Goal: Register for event/course

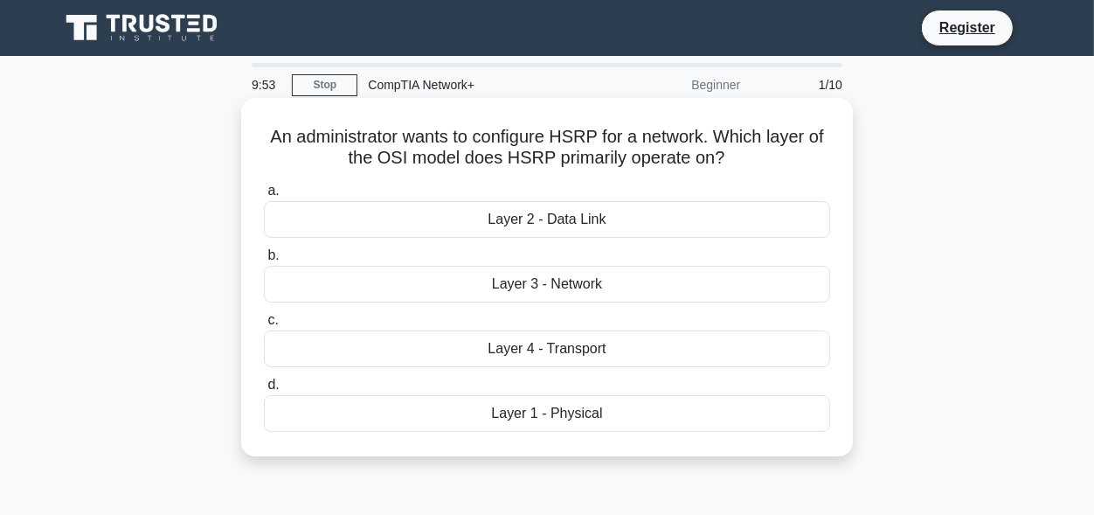
click at [582, 283] on div "Layer 3 - Network" at bounding box center [547, 284] width 566 height 37
click at [264, 261] on input "b. Layer 3 - Network" at bounding box center [264, 255] width 0 height 11
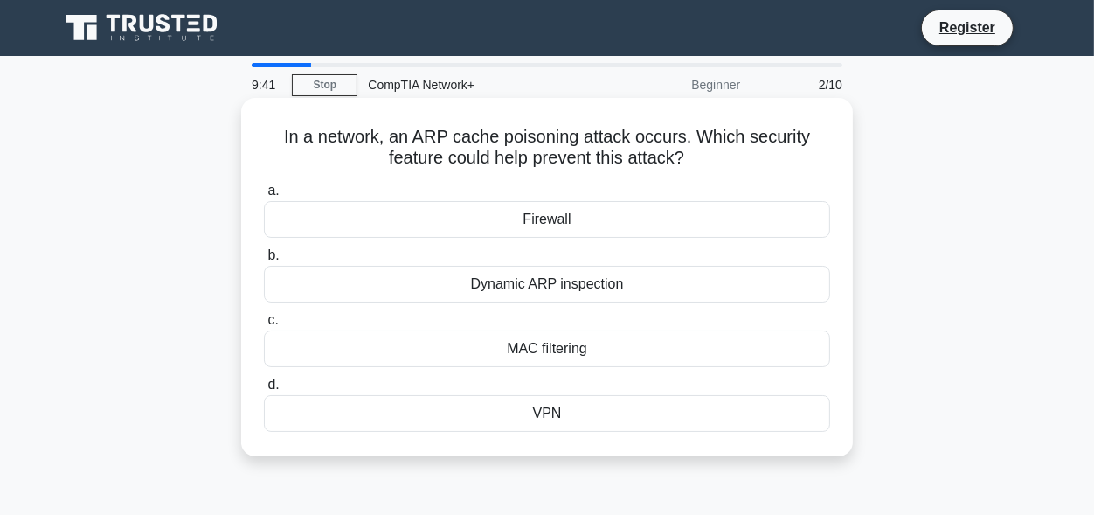
click at [613, 419] on div "VPN" at bounding box center [547, 413] width 566 height 37
click at [264, 391] on input "d. VPN" at bounding box center [264, 384] width 0 height 11
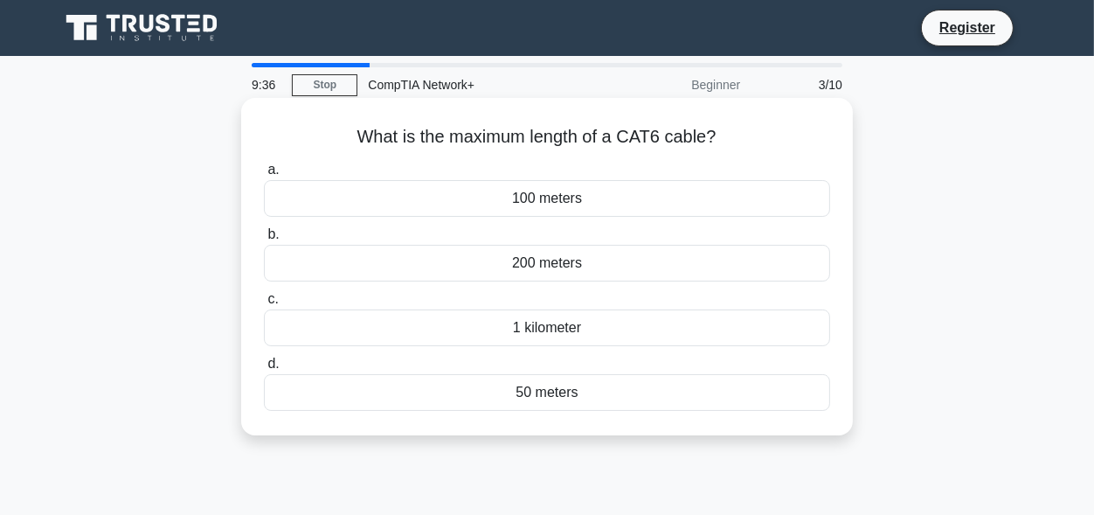
click at [535, 315] on div "1 kilometer" at bounding box center [547, 327] width 566 height 37
click at [264, 305] on input "c. 1 kilometer" at bounding box center [264, 299] width 0 height 11
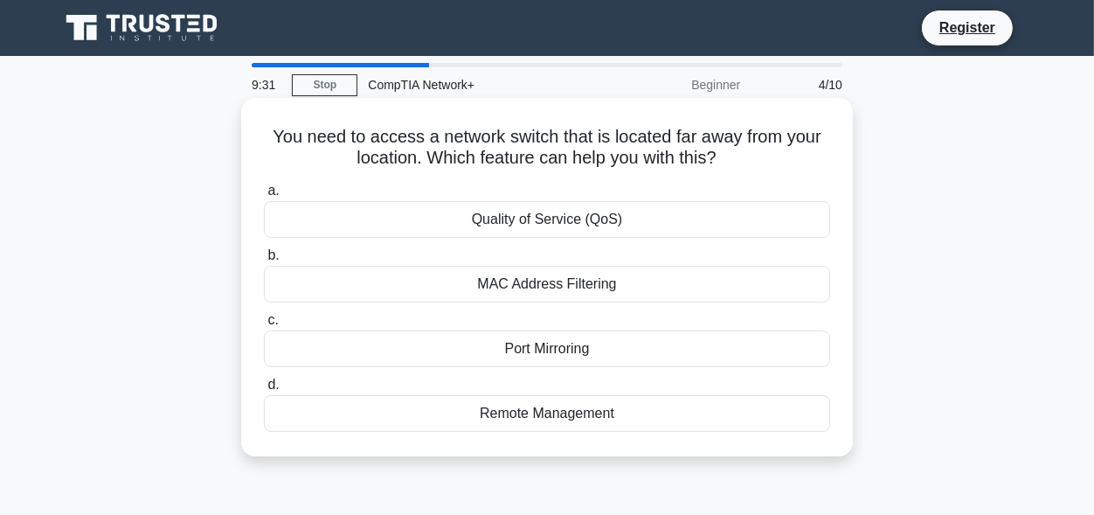
click at [640, 426] on div "Remote Management" at bounding box center [547, 413] width 566 height 37
click at [264, 391] on input "d. Remote Management" at bounding box center [264, 384] width 0 height 11
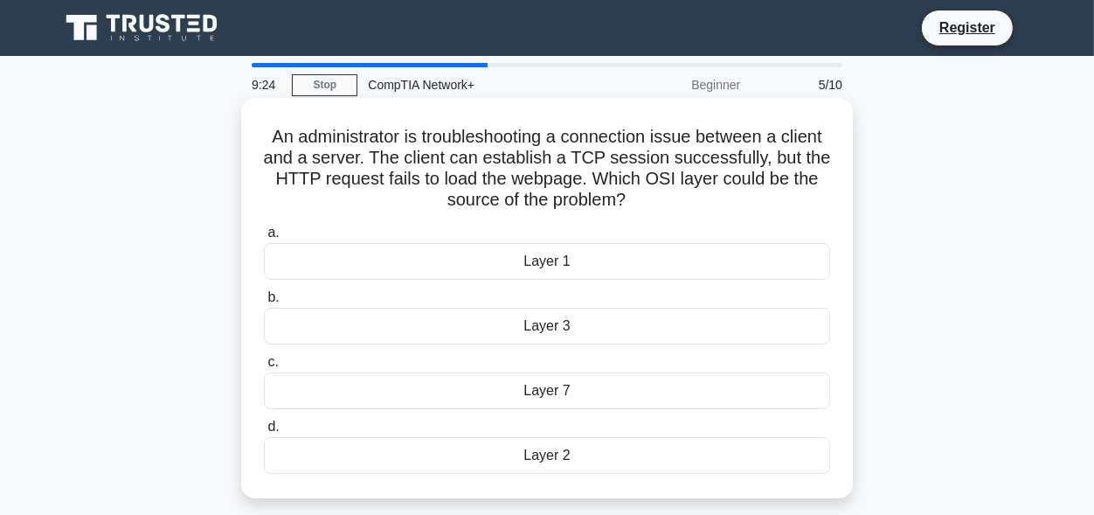
click at [571, 398] on div "Layer 7" at bounding box center [547, 390] width 566 height 37
click at [264, 368] on input "c. Layer 7" at bounding box center [264, 362] width 0 height 11
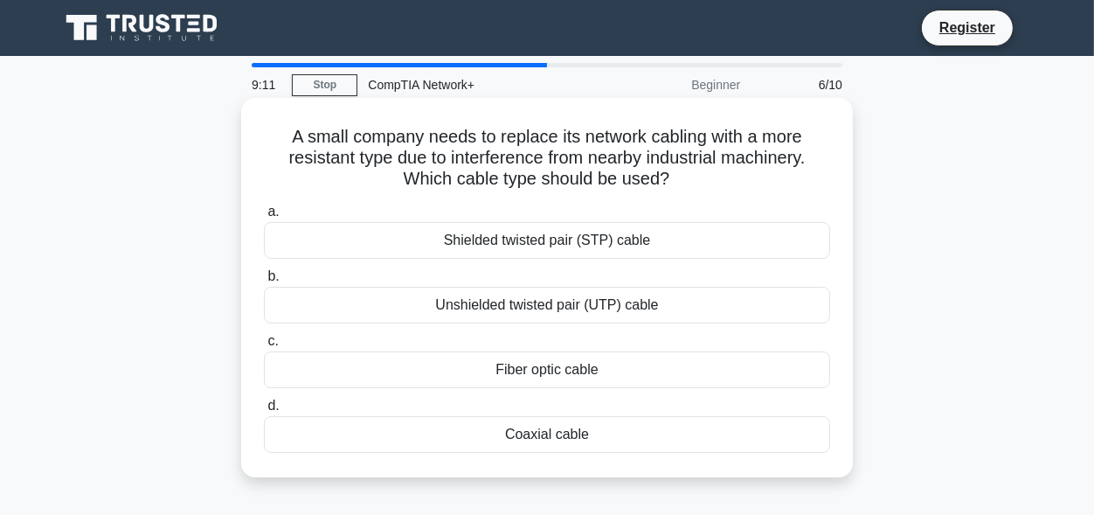
click at [565, 241] on div "Shielded twisted pair (STP) cable" at bounding box center [547, 240] width 566 height 37
click at [264, 218] on input "a. Shielded twisted pair (STP) cable" at bounding box center [264, 211] width 0 height 11
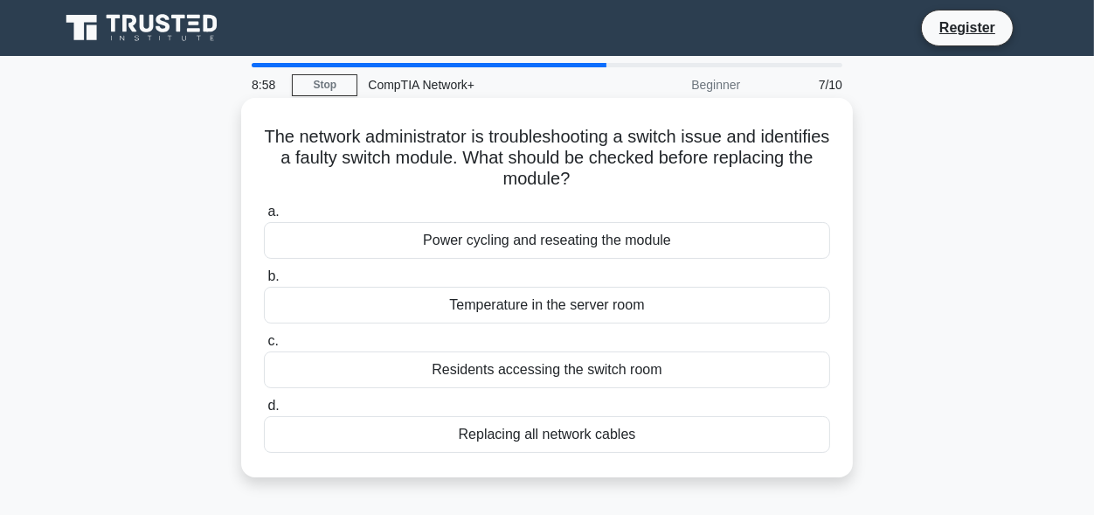
click at [530, 428] on div "Replacing all network cables" at bounding box center [547, 434] width 566 height 37
click at [264, 412] on input "d. Replacing all network cables" at bounding box center [264, 405] width 0 height 11
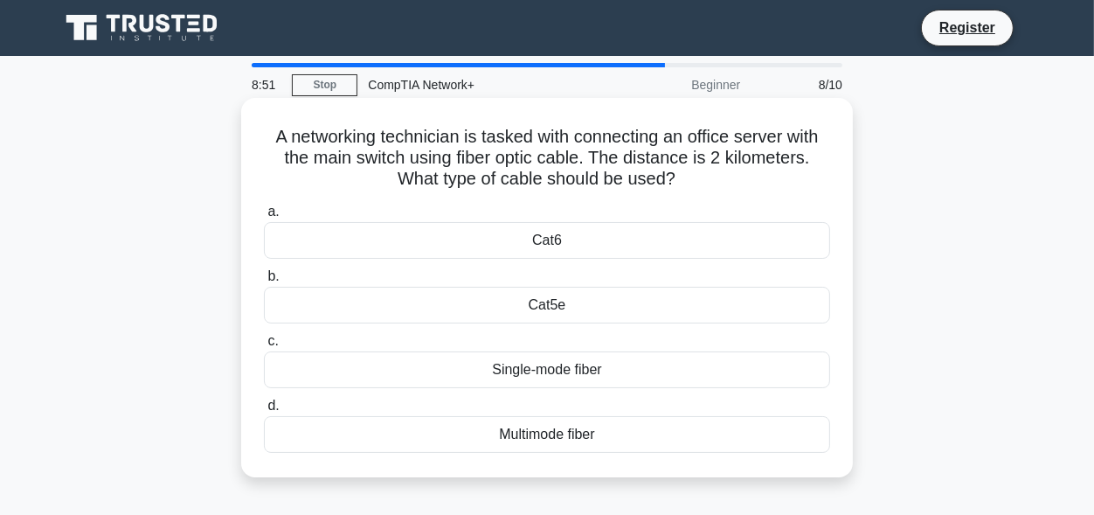
click at [570, 241] on div "Cat6" at bounding box center [547, 240] width 566 height 37
click at [264, 218] on input "a. Cat6" at bounding box center [264, 211] width 0 height 11
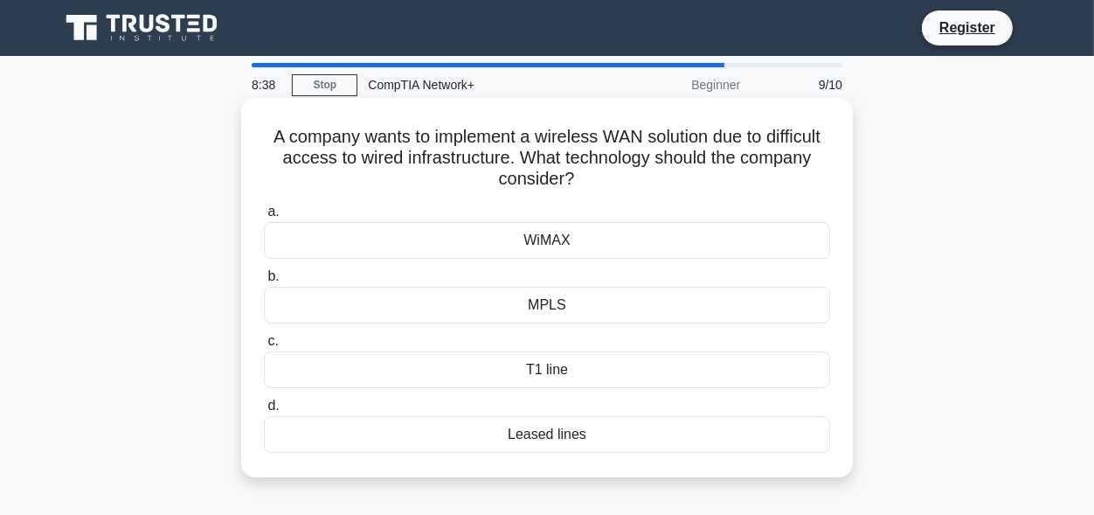
click at [623, 239] on div "WiMAX" at bounding box center [547, 240] width 566 height 37
click at [264, 218] on input "a. WiMAX" at bounding box center [264, 211] width 0 height 11
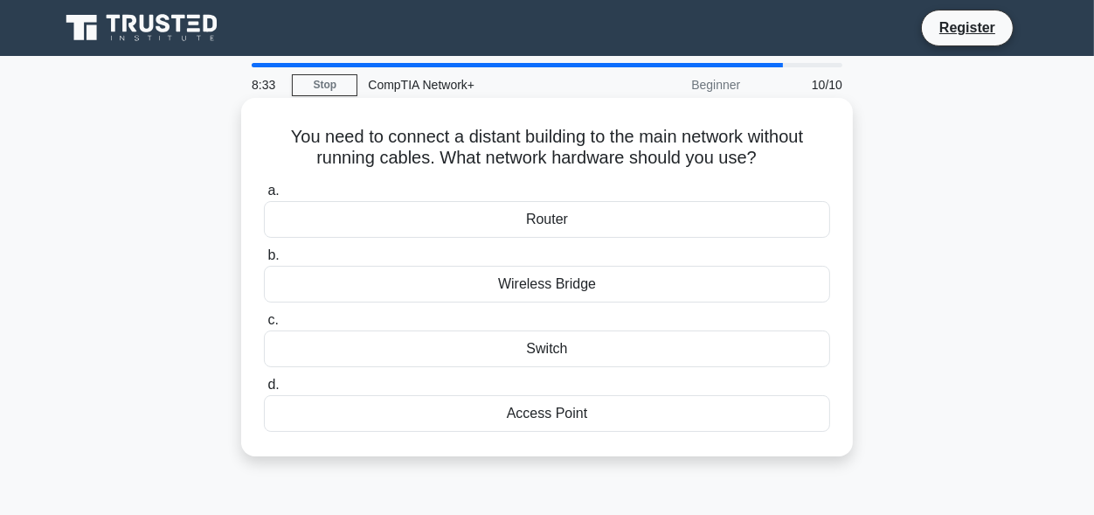
click at [601, 431] on div "Access Point" at bounding box center [547, 413] width 566 height 37
click at [264, 391] on input "d. Access Point" at bounding box center [264, 384] width 0 height 11
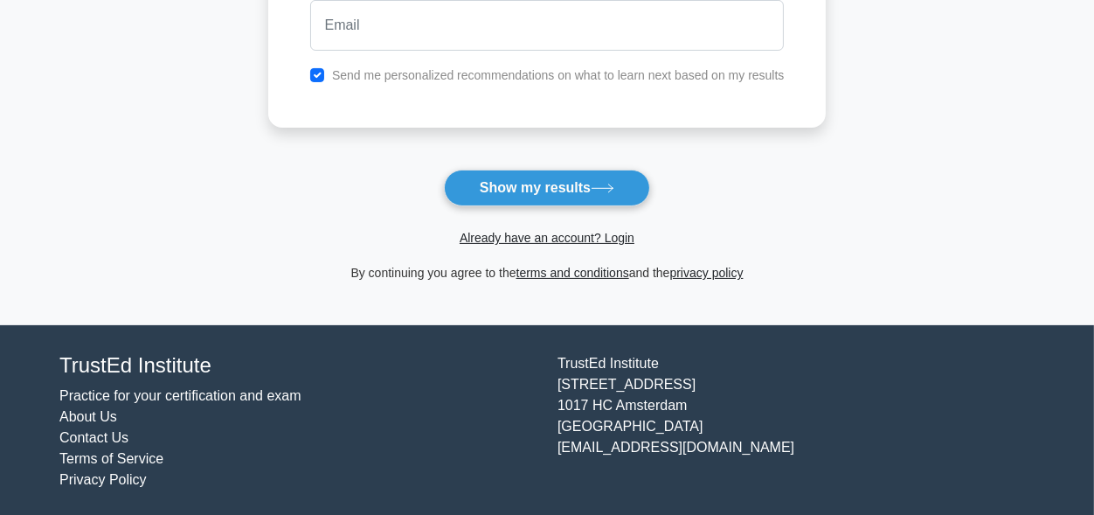
scroll to position [120, 0]
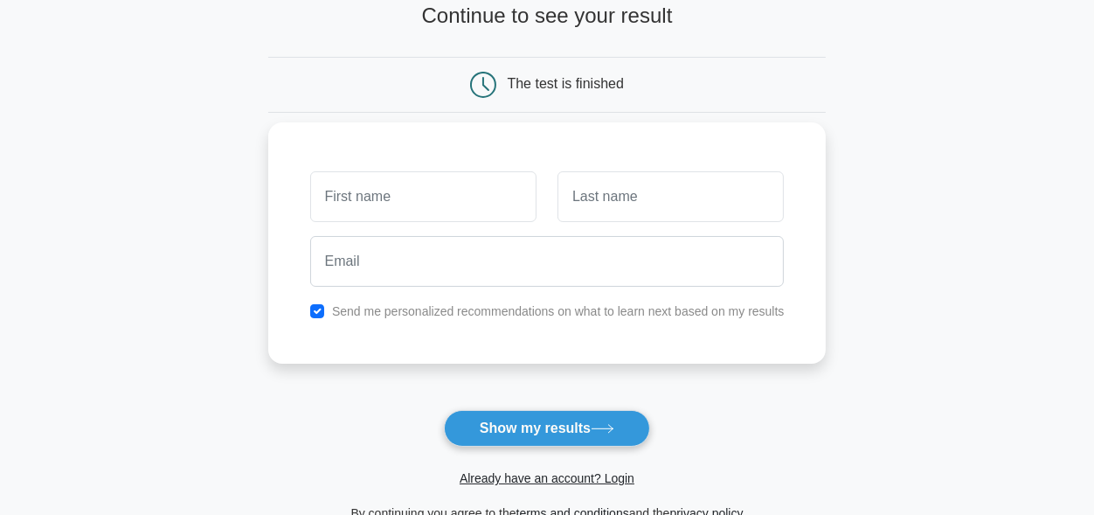
click at [405, 192] on input "text" at bounding box center [423, 196] width 226 height 51
type input "A"
type input "[PERSON_NAME]"
drag, startPoint x: 669, startPoint y: 315, endPoint x: 675, endPoint y: 295, distance: 20.2
click at [668, 314] on label "Send me personalized recommendations on what to learn next based on my results" at bounding box center [558, 311] width 453 height 14
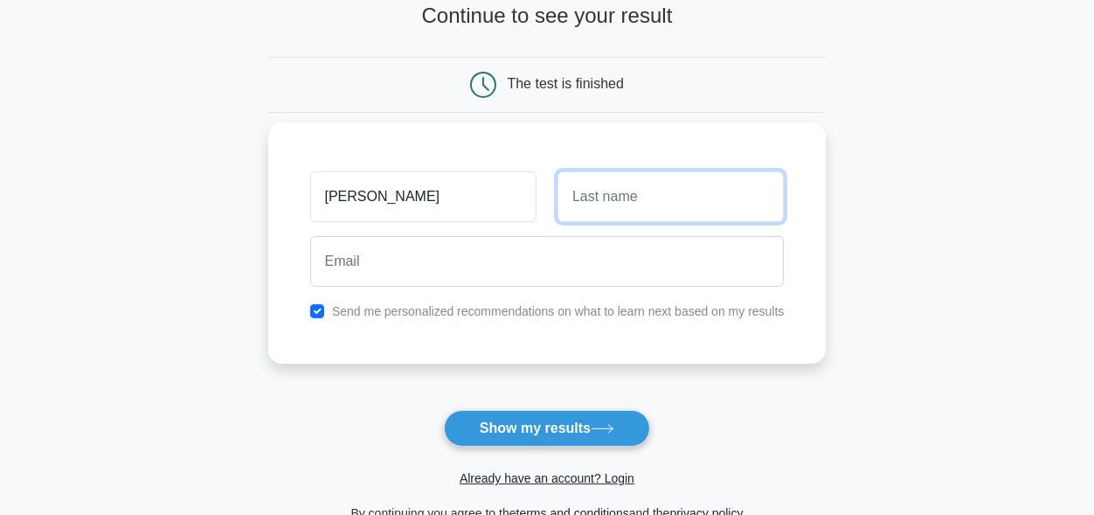
click at [658, 197] on input "text" at bounding box center [670, 196] width 226 height 51
type input "Nice"
click at [310, 312] on input "checkbox" at bounding box center [317, 311] width 14 height 14
checkbox input "false"
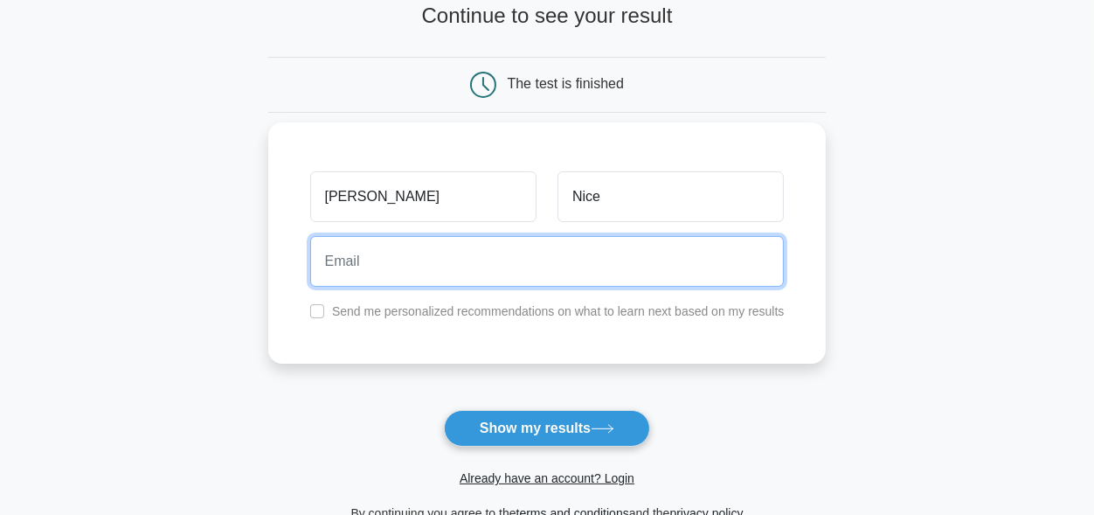
click at [398, 249] on input "email" at bounding box center [547, 261] width 474 height 51
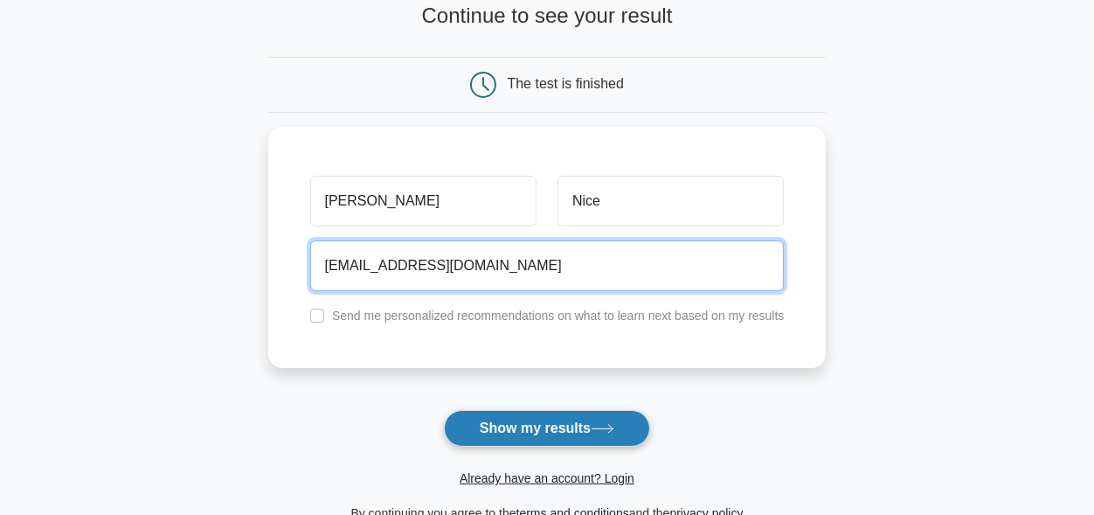
type input "sato.nice30@gmail.com"
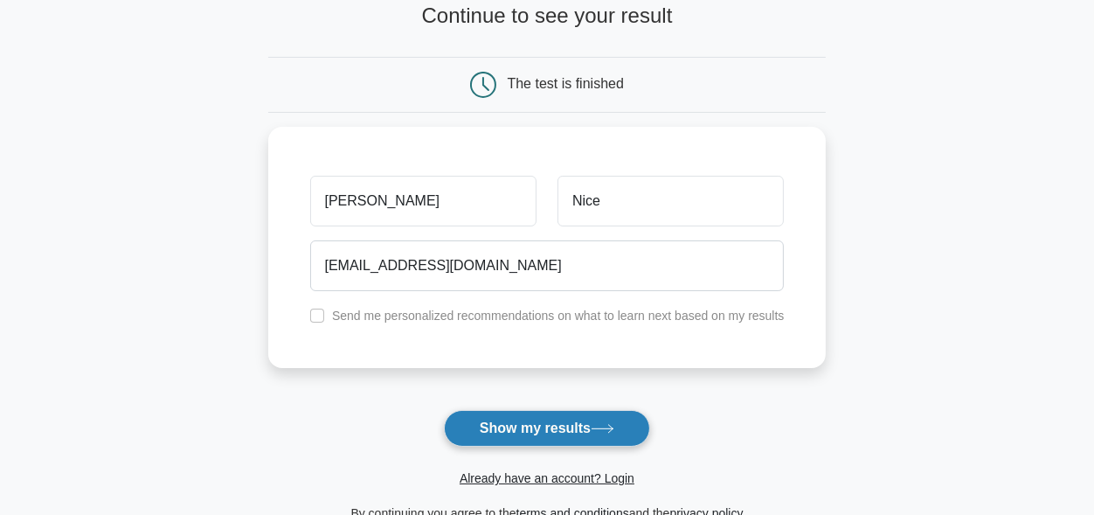
click at [551, 428] on button "Show my results" at bounding box center [547, 428] width 206 height 37
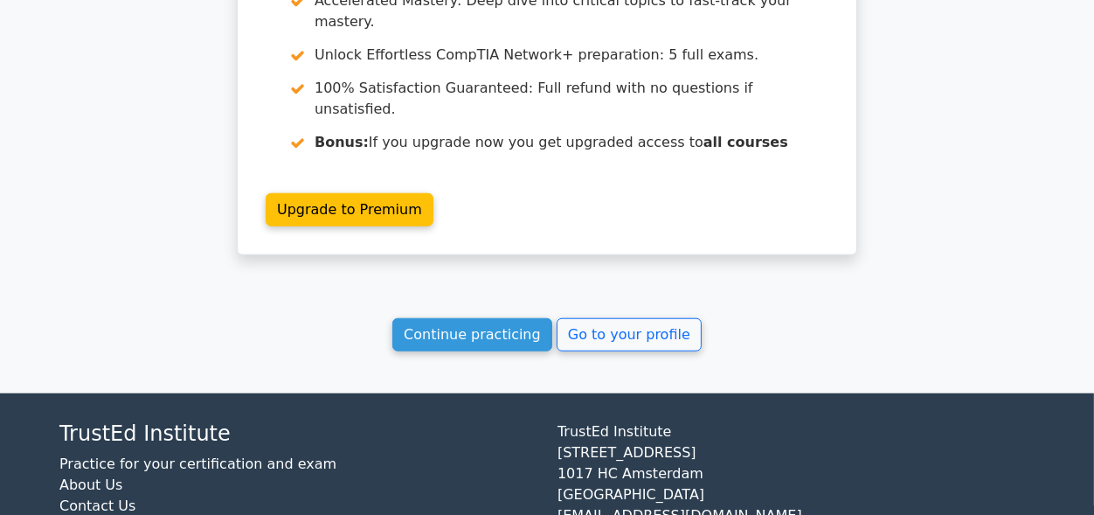
scroll to position [1133, 0]
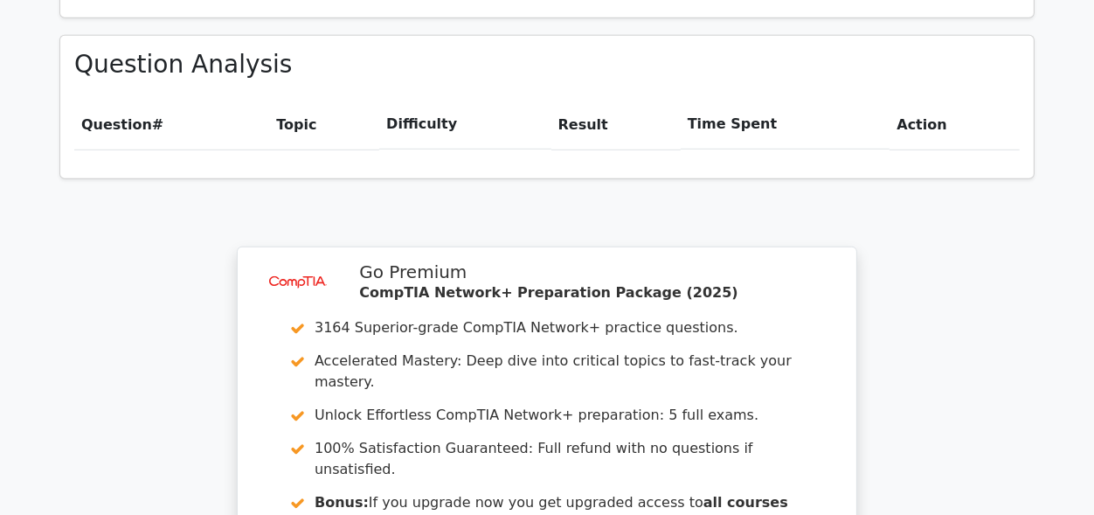
click at [369, 44] on div "Question Analysis Question # Topic Difficulty Result Time Spent Action" at bounding box center [546, 107] width 973 height 142
click at [287, 100] on th "Topic" at bounding box center [324, 125] width 110 height 50
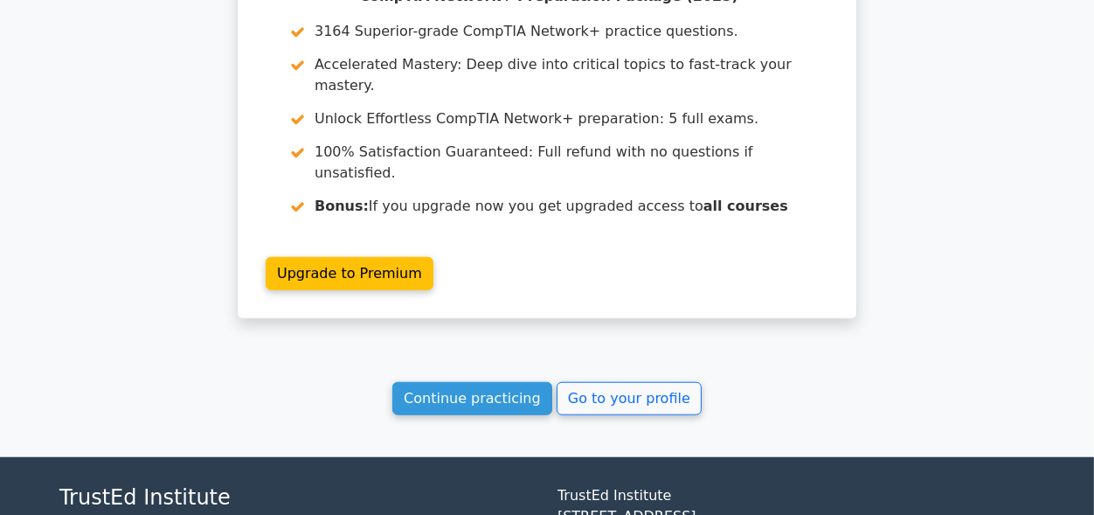
scroll to position [1493, 0]
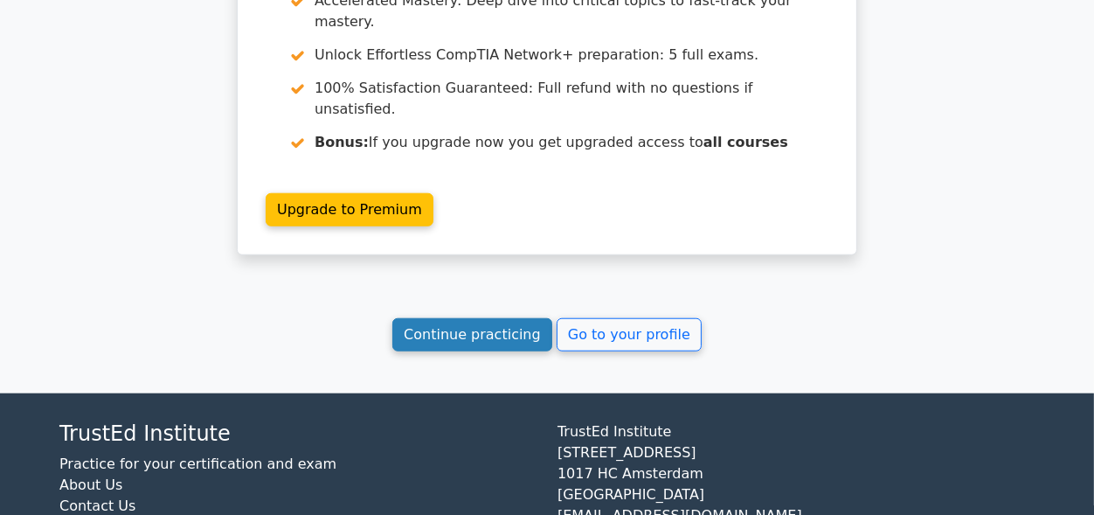
click at [514, 318] on link "Continue practicing" at bounding box center [472, 334] width 160 height 33
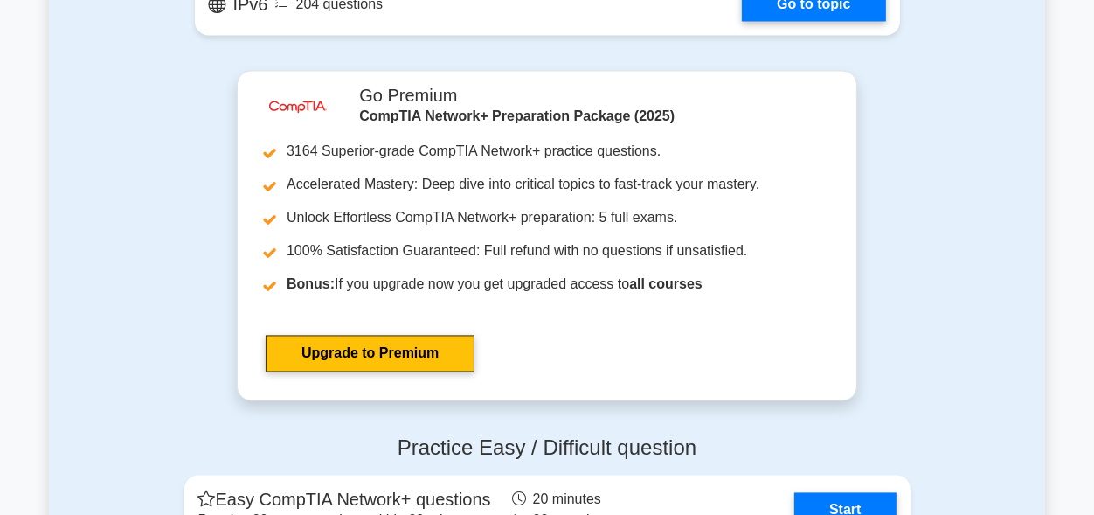
scroll to position [3845, 0]
